Goal: Task Accomplishment & Management: Manage account settings

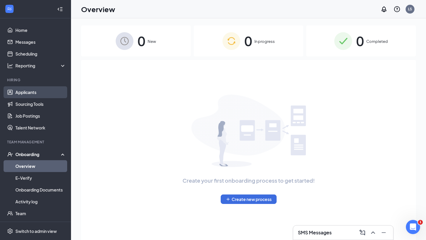
click at [28, 92] on link "Applicants" at bounding box center [40, 92] width 51 height 12
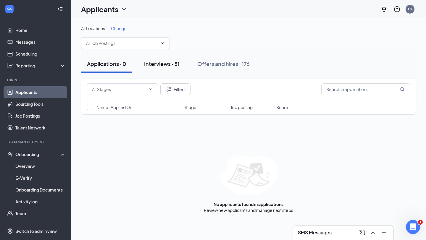
click at [174, 59] on button "Interviews · 51" at bounding box center [161, 64] width 47 height 18
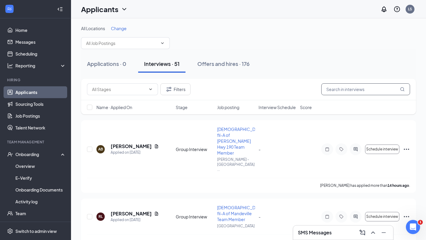
click at [351, 91] on input "text" at bounding box center [366, 90] width 89 height 12
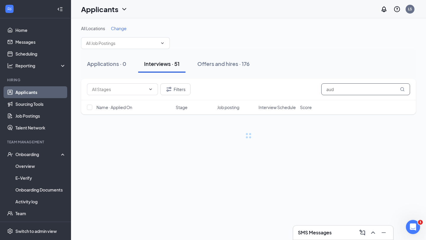
type input "aud"
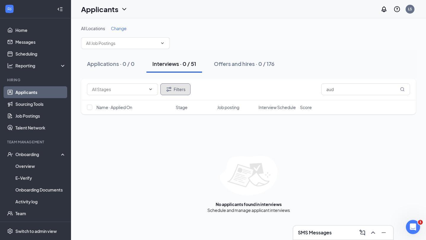
click at [177, 89] on button "Filters" at bounding box center [176, 90] width 30 height 12
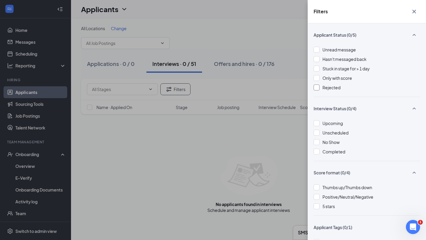
click at [327, 89] on span "Rejected" at bounding box center [332, 87] width 18 height 5
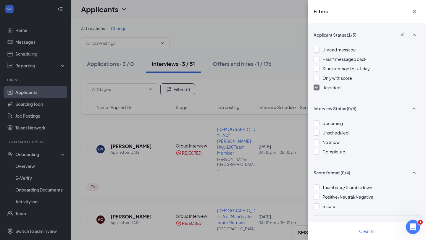
click at [199, 109] on div "Filters Applicant Status (1/5) Unread message Hasn't messaged back Stuck in sta…" at bounding box center [213, 120] width 426 height 240
click at [162, 161] on div "Filters Applicant Status (1/5) Unread message Hasn't messaged back Stuck in sta…" at bounding box center [213, 120] width 426 height 240
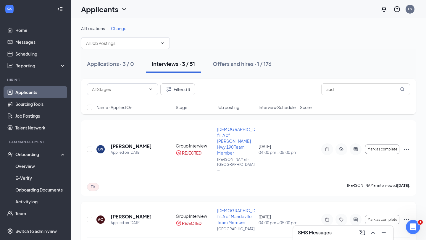
click at [409, 217] on icon "Ellipses" at bounding box center [406, 220] width 7 height 7
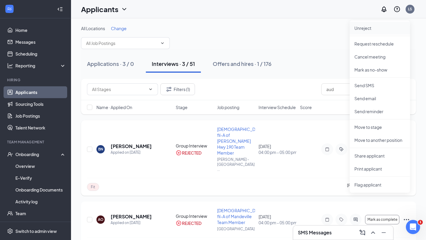
click at [383, 26] on p "Unreject" at bounding box center [380, 28] width 51 height 6
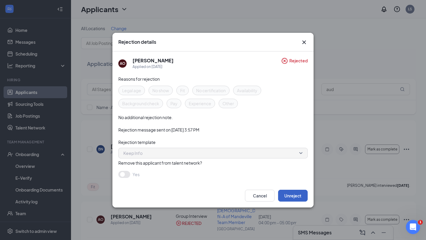
click at [292, 195] on button "Unreject" at bounding box center [293, 196] width 30 height 12
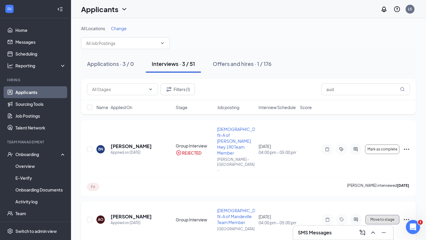
click at [381, 218] on span "Move to stage" at bounding box center [383, 220] width 24 height 4
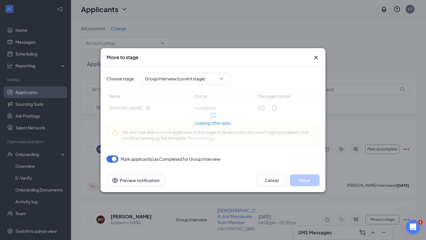
type input "Offer Letter (next stage)"
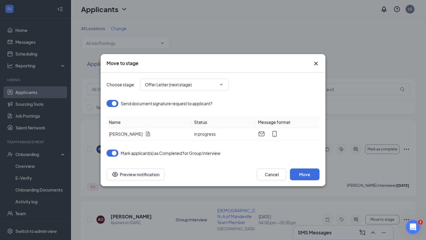
click at [317, 68] on div "Move to stage" at bounding box center [213, 63] width 225 height 19
click at [315, 62] on icon "Cross" at bounding box center [316, 63] width 7 height 7
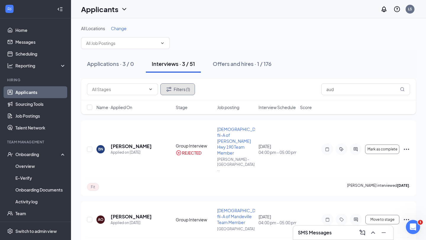
click at [186, 87] on button "Filters (1)" at bounding box center [178, 90] width 35 height 12
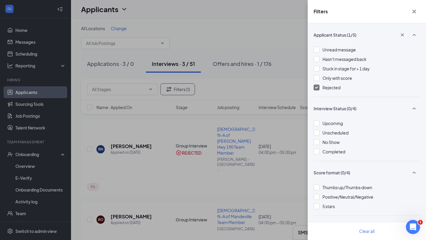
click at [318, 90] on div at bounding box center [317, 88] width 6 height 6
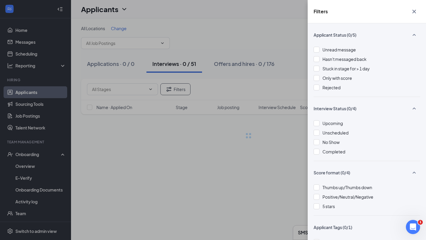
click at [255, 136] on div "Filters Applicant Status (0/5) Unread message Hasn't messaged back Stuck in sta…" at bounding box center [213, 120] width 426 height 240
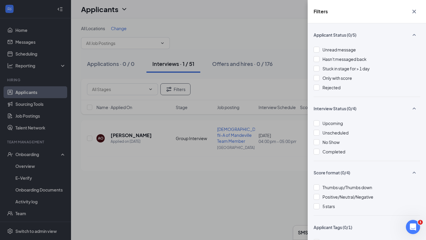
click at [255, 136] on div "Filters Applicant Status (0/5) Unread message Hasn't messaged back Stuck in sta…" at bounding box center [213, 120] width 426 height 240
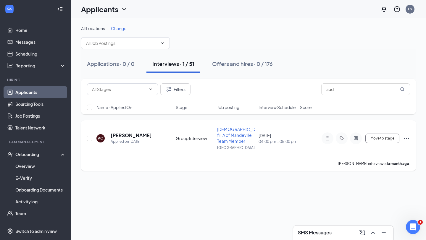
click at [406, 137] on icon "Ellipses" at bounding box center [406, 138] width 7 height 7
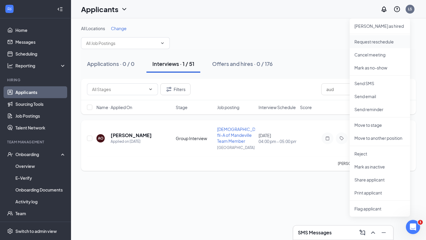
click at [375, 43] on p "Request reschedule" at bounding box center [380, 42] width 51 height 6
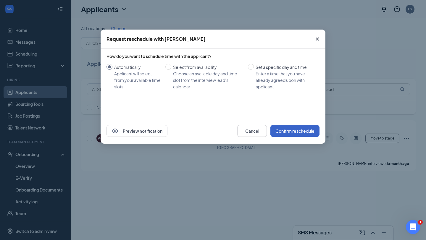
click at [291, 132] on button "Confirm reschedule" at bounding box center [295, 131] width 49 height 12
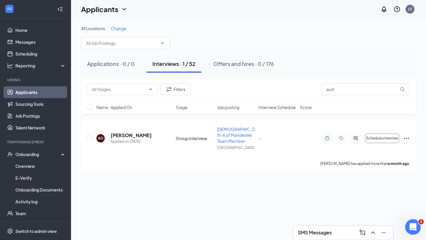
click at [415, 227] on icon "Open Intercom Messenger" at bounding box center [413, 227] width 10 height 10
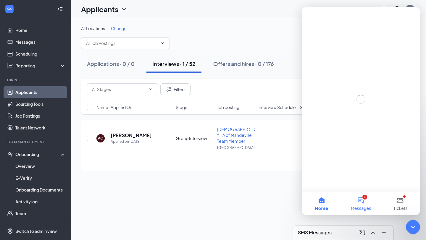
click at [360, 202] on button "1 Messages" at bounding box center [360, 204] width 39 height 24
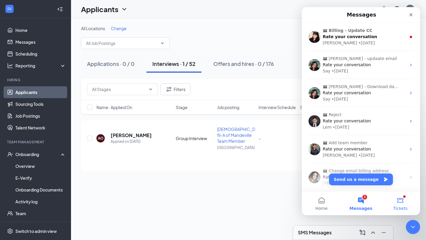
click at [405, 199] on button "Tickets" at bounding box center [400, 204] width 39 height 24
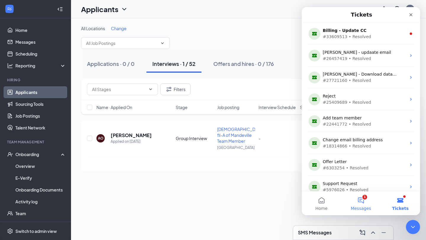
click at [364, 200] on button "1 Messages" at bounding box center [360, 204] width 39 height 24
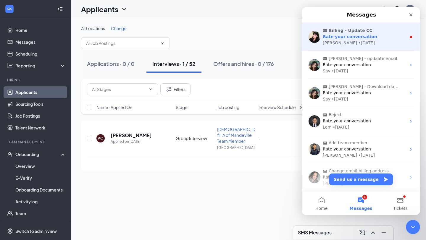
click at [377, 43] on div "Mae • [DATE]" at bounding box center [365, 43] width 84 height 6
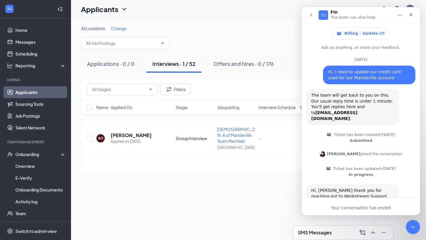
scroll to position [29, 0]
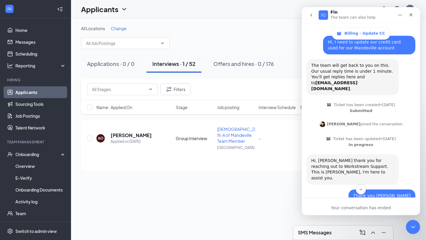
click at [309, 13] on icon "go back" at bounding box center [311, 15] width 5 height 5
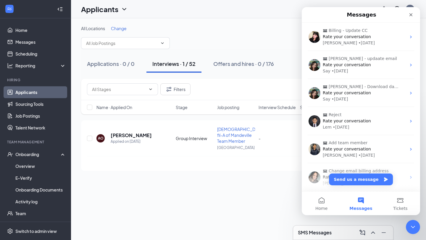
scroll to position [0, 0]
click at [409, 12] on icon "Close" at bounding box center [411, 14] width 5 height 5
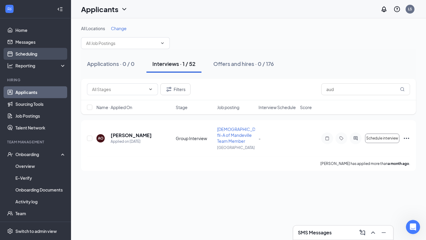
click at [36, 52] on link "Scheduling" at bounding box center [40, 54] width 51 height 12
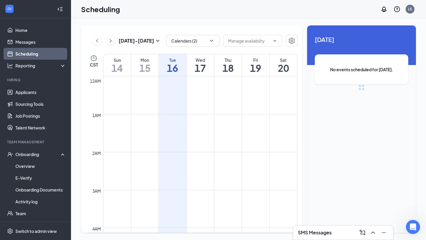
scroll to position [291, 0]
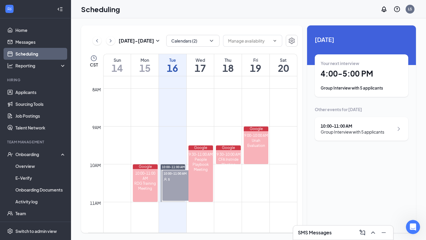
click at [179, 177] on div "5" at bounding box center [178, 180] width 30 height 6
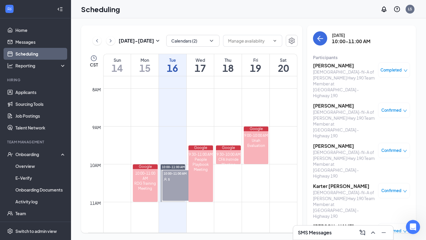
click at [340, 66] on h3 "[PERSON_NAME]" at bounding box center [344, 65] width 62 height 7
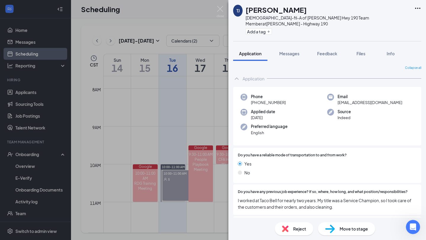
click at [184, 125] on div "[PERSON_NAME][DEMOGRAPHIC_DATA]-fil-A of [PERSON_NAME] Hwy 190 Team Member at […" at bounding box center [213, 120] width 426 height 240
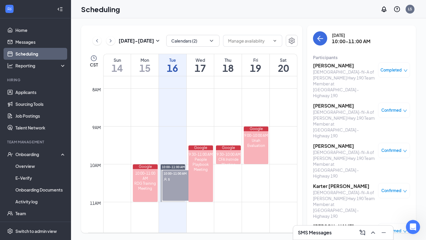
click at [336, 143] on h3 "[PERSON_NAME]" at bounding box center [344, 146] width 62 height 7
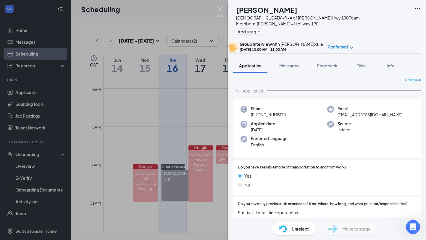
click at [195, 137] on div "SW [PERSON_NAME][DEMOGRAPHIC_DATA]-fil-A of [PERSON_NAME] Hwy 190 Team Member a…" at bounding box center [213, 120] width 426 height 240
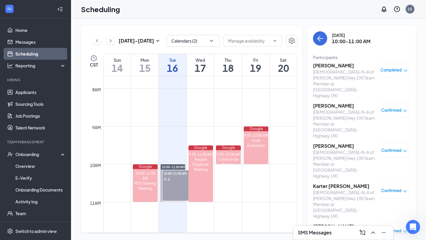
click at [342, 183] on h3 "Karter [PERSON_NAME]" at bounding box center [344, 186] width 62 height 7
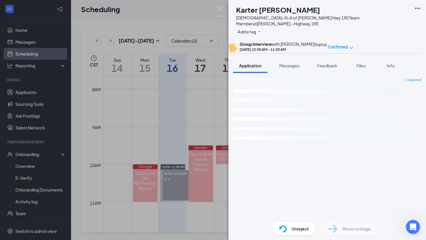
click at [203, 133] on div "KV Karter [PERSON_NAME] [DEMOGRAPHIC_DATA]-fil-A of [PERSON_NAME] Hwy 190 Team …" at bounding box center [213, 120] width 426 height 240
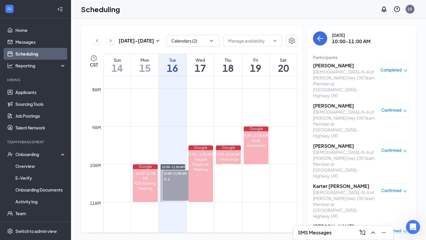
click at [340, 224] on h3 "[PERSON_NAME]" at bounding box center [344, 227] width 62 height 7
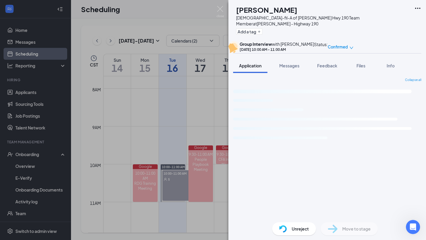
click at [202, 145] on div "DP [PERSON_NAME] [DEMOGRAPHIC_DATA]-fil-A of [PERSON_NAME] Hwy 190 Team Member …" at bounding box center [213, 120] width 426 height 240
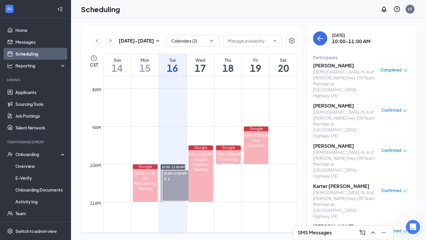
click at [340, 103] on h3 "[PERSON_NAME]" at bounding box center [344, 106] width 62 height 7
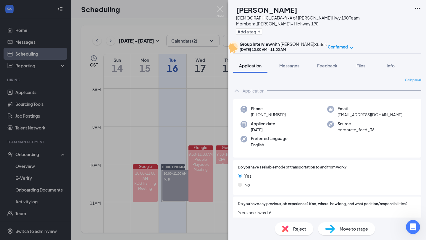
click at [208, 116] on div "AF [PERSON_NAME] [DEMOGRAPHIC_DATA]-fil-A of [PERSON_NAME] Hwy 190 Team Member …" at bounding box center [213, 120] width 426 height 240
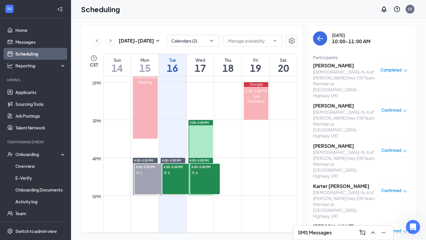
scroll to position [526, 0]
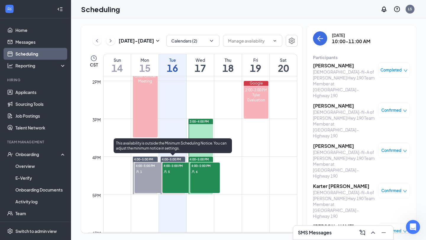
click at [175, 171] on div "5" at bounding box center [178, 172] width 30 height 6
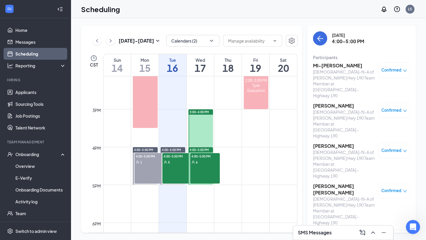
scroll to position [536, 0]
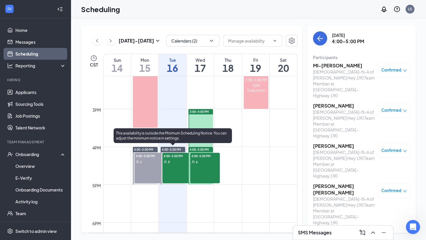
click at [180, 165] on div "4:00-5:00 PM 5" at bounding box center [178, 168] width 30 height 31
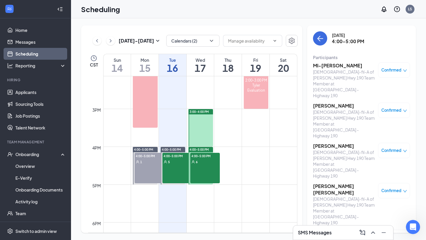
click at [333, 64] on h3 "MI-[PERSON_NAME]" at bounding box center [344, 65] width 62 height 7
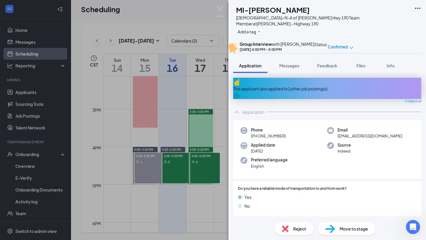
click at [169, 99] on div "MA MI-[PERSON_NAME][DEMOGRAPHIC_DATA]-fil-A of [PERSON_NAME] Hwy 190 Team Membe…" at bounding box center [213, 120] width 426 height 240
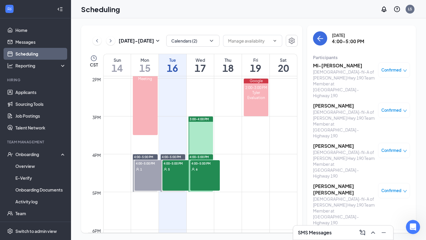
scroll to position [519, 0]
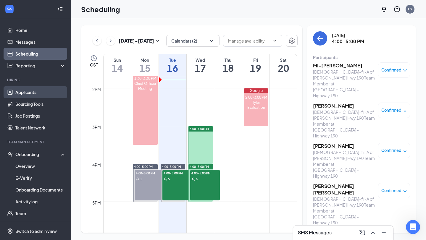
click at [33, 91] on link "Applicants" at bounding box center [40, 92] width 51 height 12
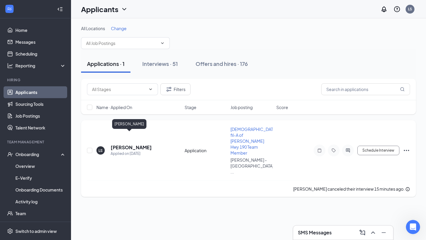
click at [115, 145] on h5 "[PERSON_NAME]" at bounding box center [131, 148] width 41 height 7
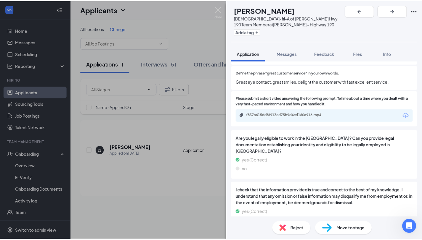
scroll to position [580, 0]
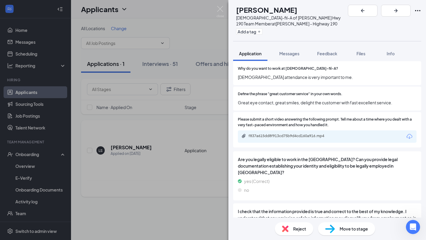
drag, startPoint x: 169, startPoint y: 148, endPoint x: 164, endPoint y: 145, distance: 5.7
click at [169, 148] on div "LS [PERSON_NAME] [DEMOGRAPHIC_DATA]-fil-A of [PERSON_NAME] Hwy 190 Team Member …" at bounding box center [213, 120] width 426 height 240
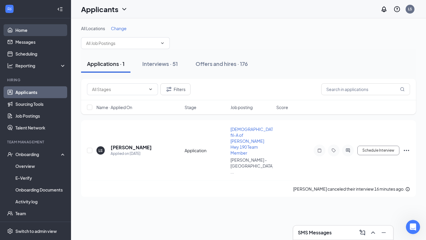
click at [26, 33] on link "Home" at bounding box center [40, 30] width 51 height 12
